Goal: Entertainment & Leisure: Browse casually

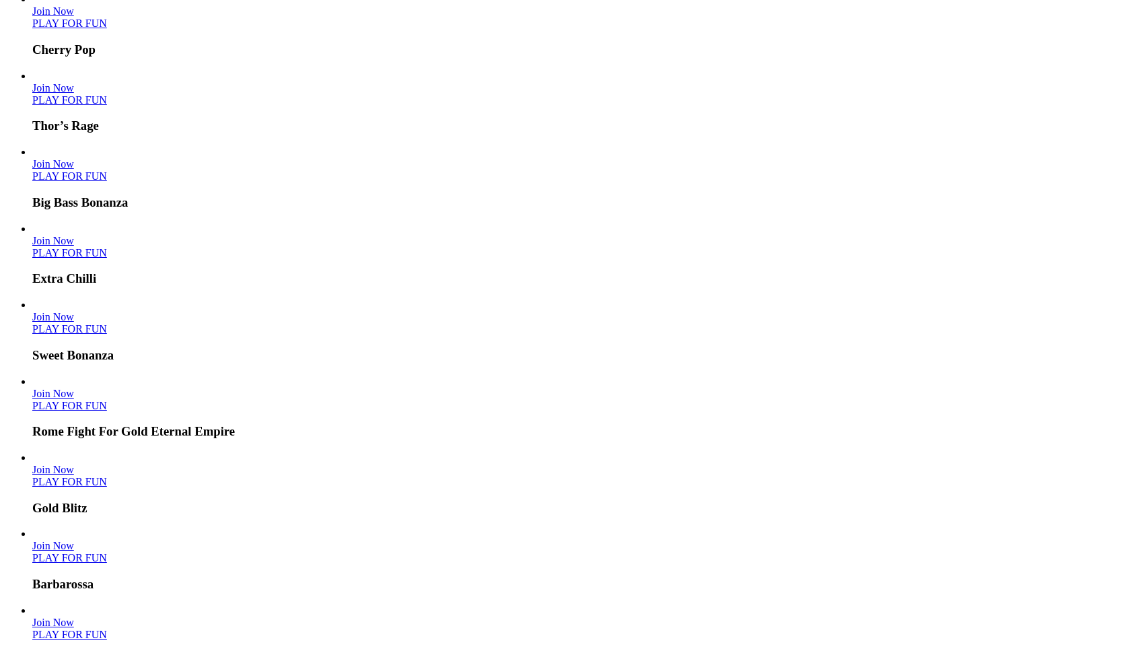
scroll to position [48, 0]
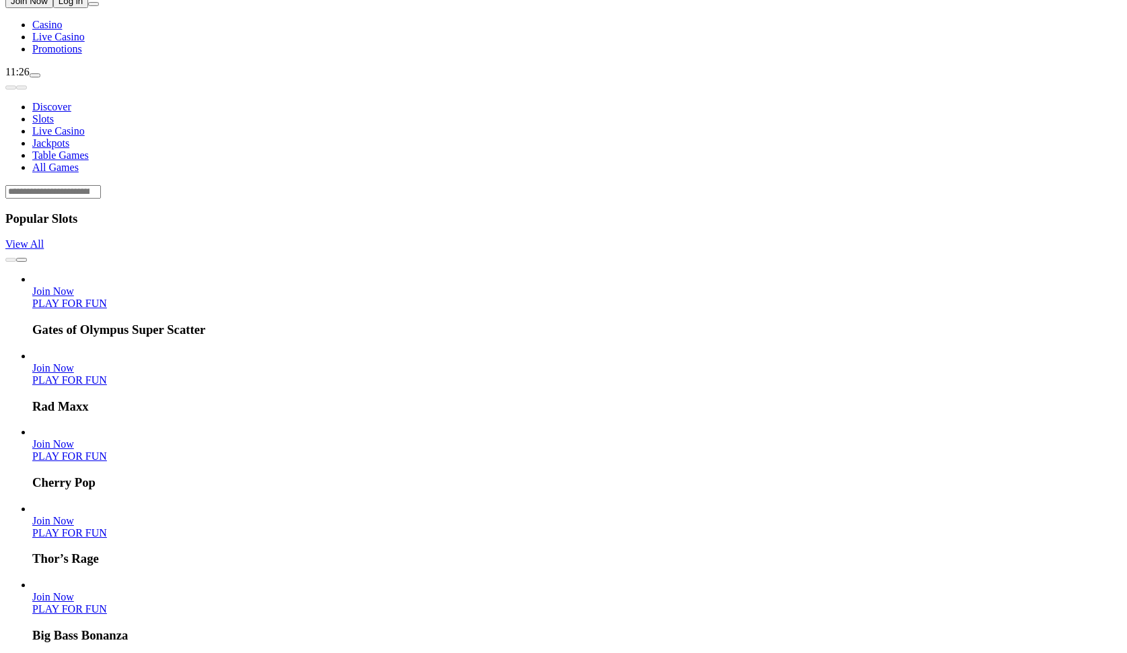
click at [107, 297] on link "PLAY FOR FUN" at bounding box center [69, 302] width 75 height 11
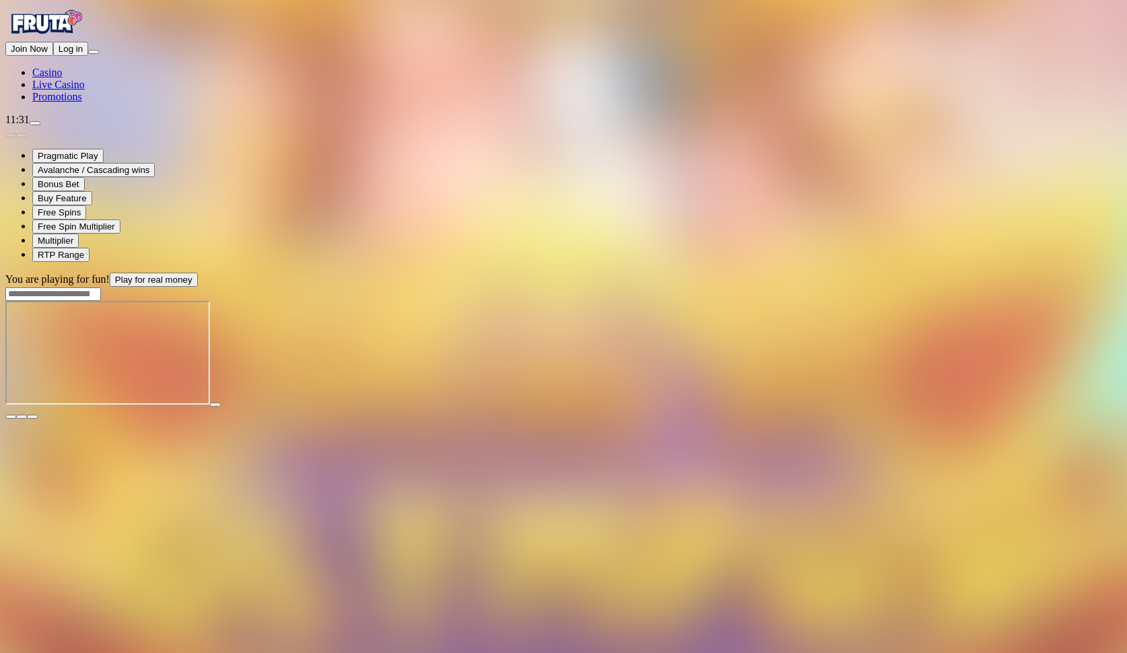
scroll to position [1, 0]
click at [11, 416] on span "close icon" at bounding box center [11, 416] width 0 height 0
click at [1122, 272] on main "You are playing for fun! Play for real money Gates of Olympus Super Scatter com…" at bounding box center [563, 345] width 1116 height 147
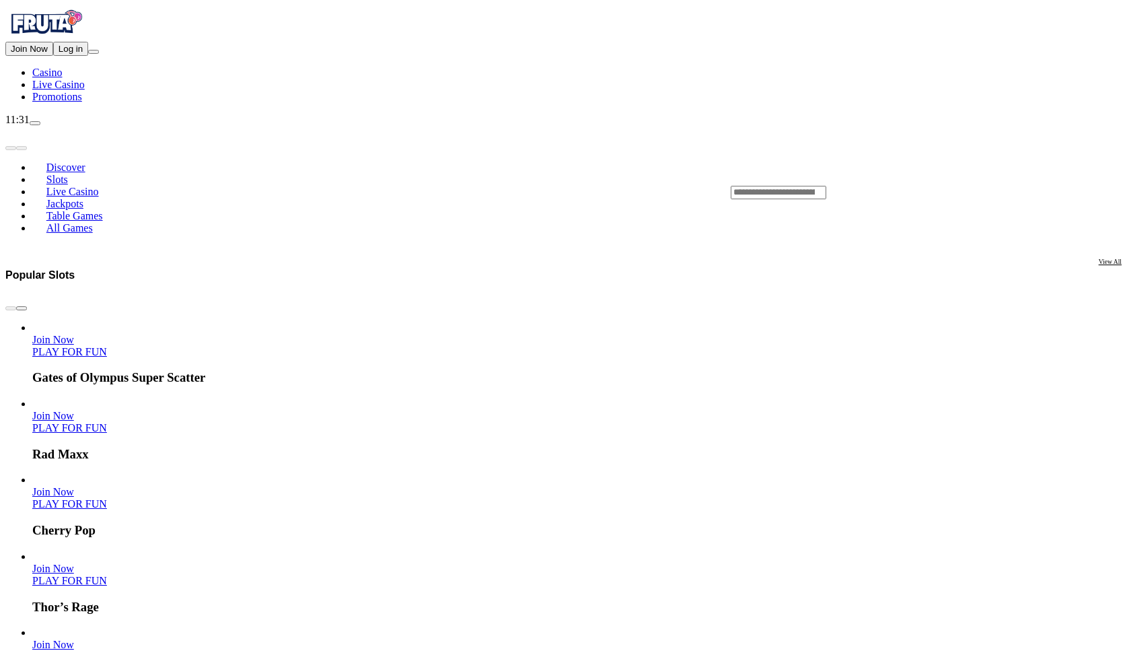
click at [826, 186] on input "Search" at bounding box center [779, 192] width 96 height 13
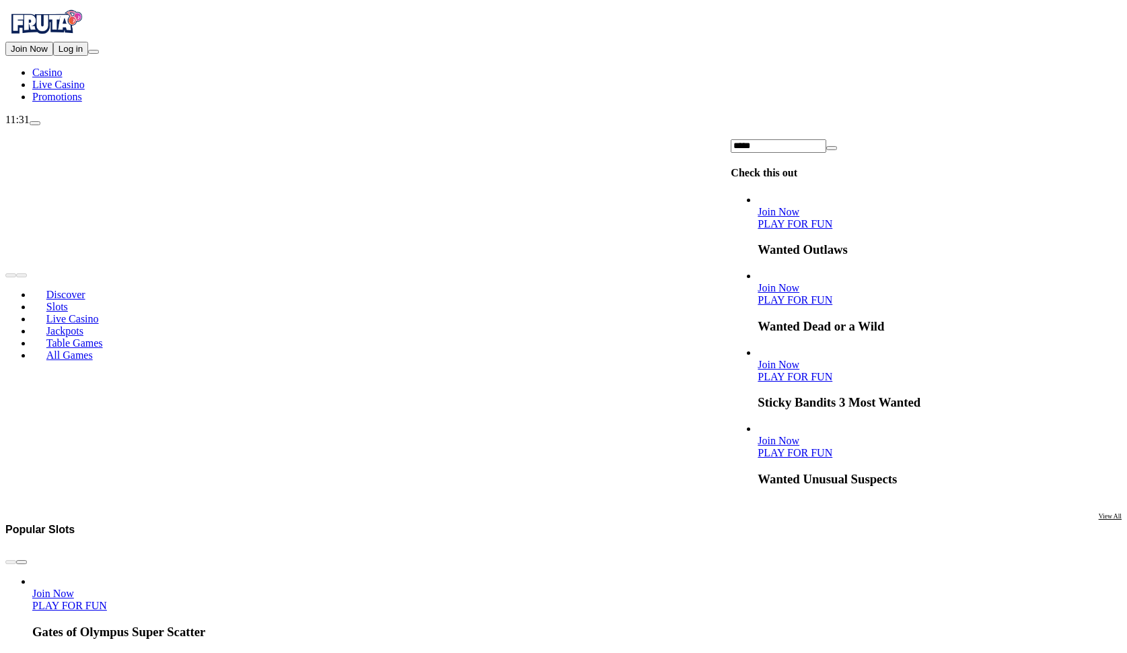
type input "*****"
click at [832, 294] on link "PLAY FOR FUN" at bounding box center [795, 299] width 75 height 11
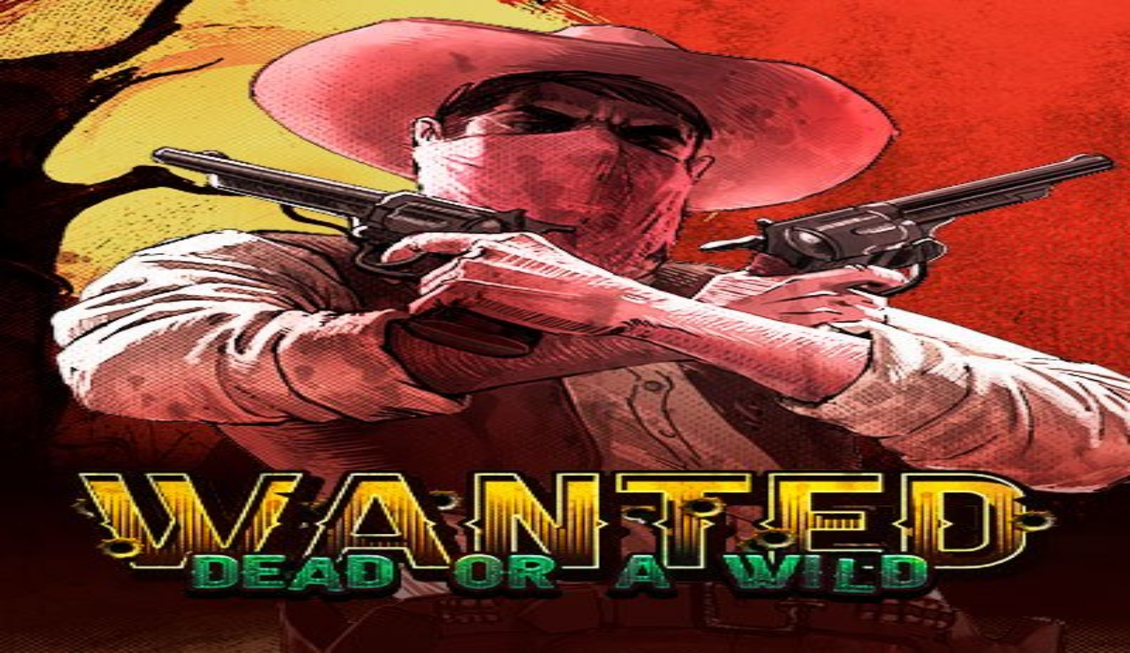
click at [1097, 301] on div "You are playing for fun! Play for real money" at bounding box center [565, 374] width 1120 height 147
